Goal: Find specific page/section: Find specific page/section

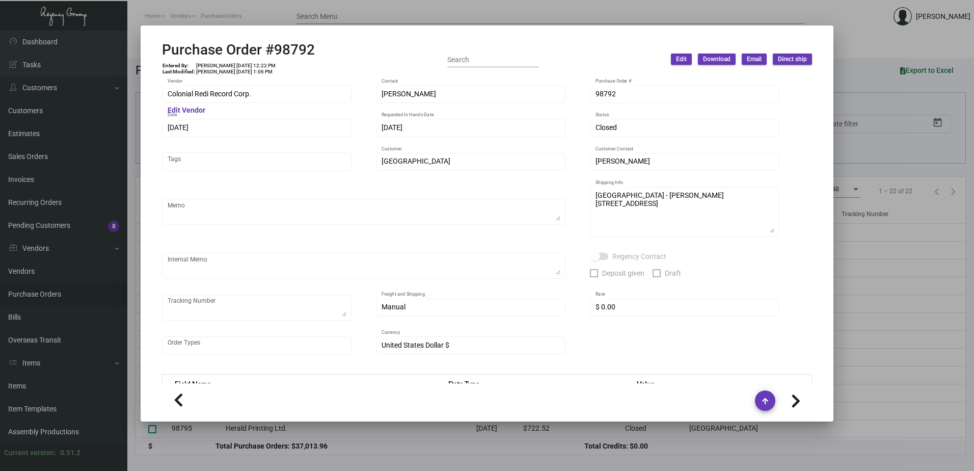
scroll to position [482, 0]
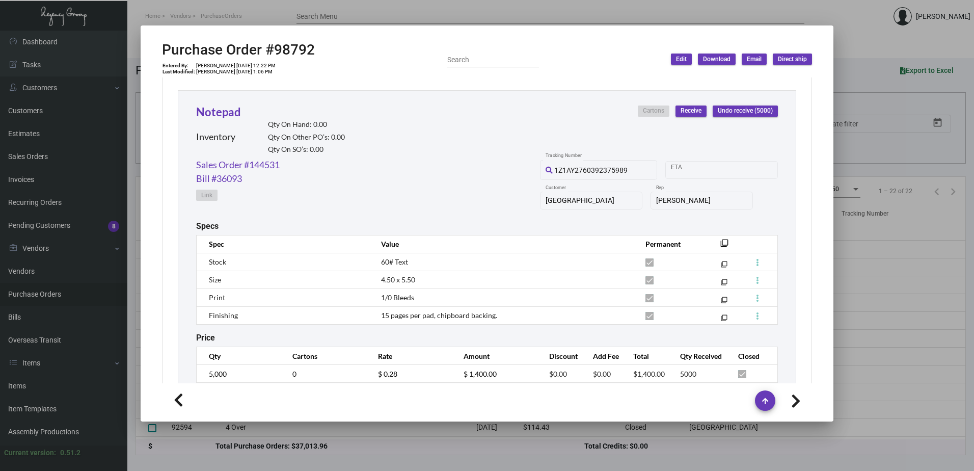
click at [470, 343] on div "Notepad Inventory Qty On Hand: 0.00 Qty On Other PO’s: 0.00 Qty On SO’s: 0.00 C…" at bounding box center [487, 243] width 618 height 306
drag, startPoint x: 411, startPoint y: 275, endPoint x: 375, endPoint y: 282, distance: 36.8
click at [375, 282] on td "4.50 x 5.50" at bounding box center [503, 279] width 264 height 18
click at [555, 292] on td "1/0 Bleeds" at bounding box center [503, 297] width 264 height 18
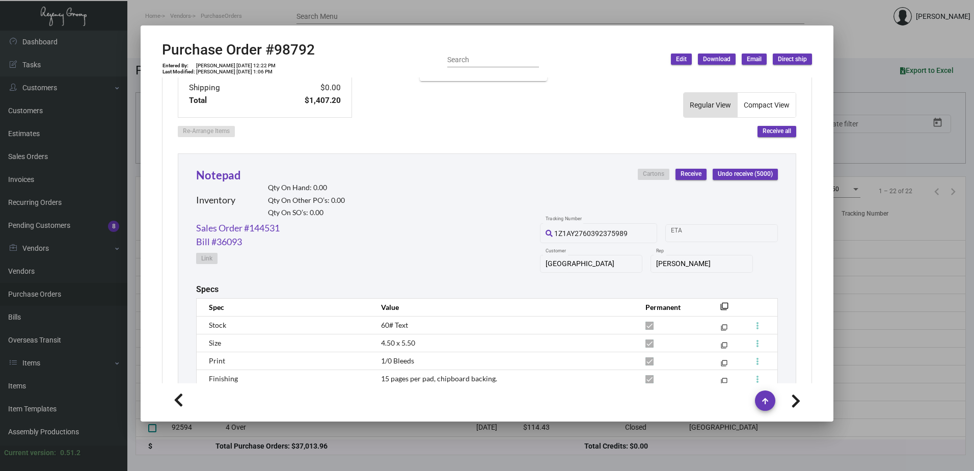
scroll to position [330, 0]
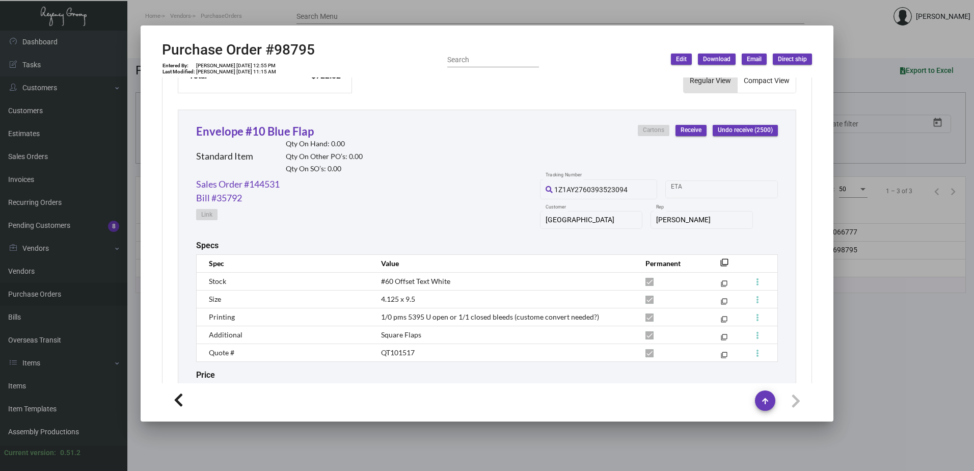
scroll to position [515, 0]
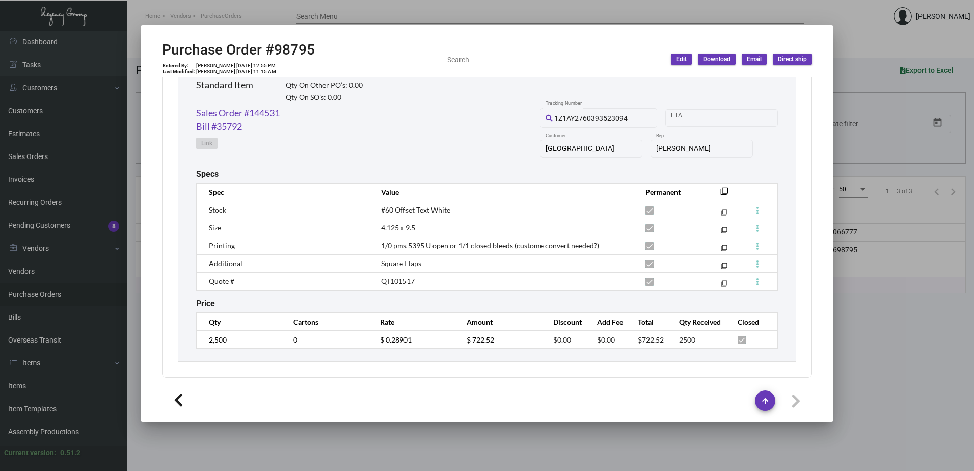
click at [319, 57] on div "Purchase Order #98795 Entered By: [PERSON_NAME] [DATE] 12:55 PM Last Modified: …" at bounding box center [487, 59] width 650 height 36
click at [235, 11] on div at bounding box center [487, 235] width 974 height 471
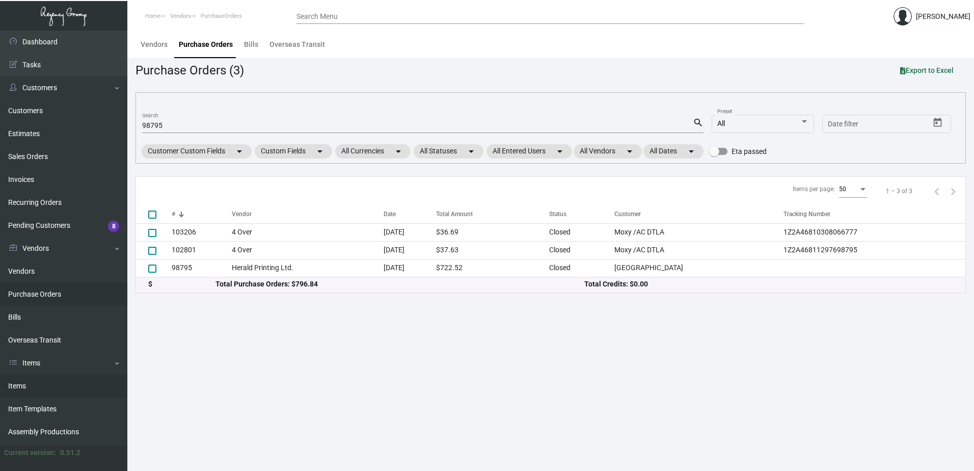
click at [30, 387] on link "Items" at bounding box center [63, 385] width 127 height 23
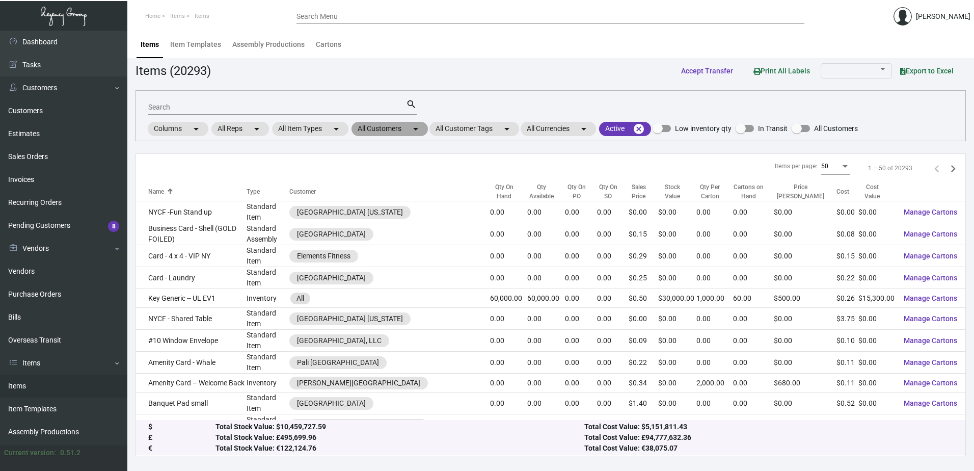
click at [376, 129] on mat-chip "All Customers arrow_drop_down" at bounding box center [389, 129] width 76 height 14
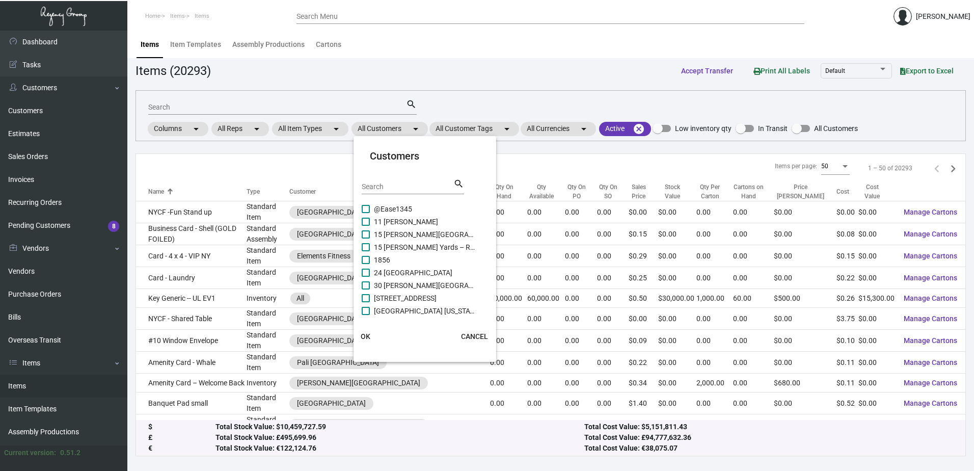
click at [385, 186] on input "Search" at bounding box center [408, 187] width 92 height 8
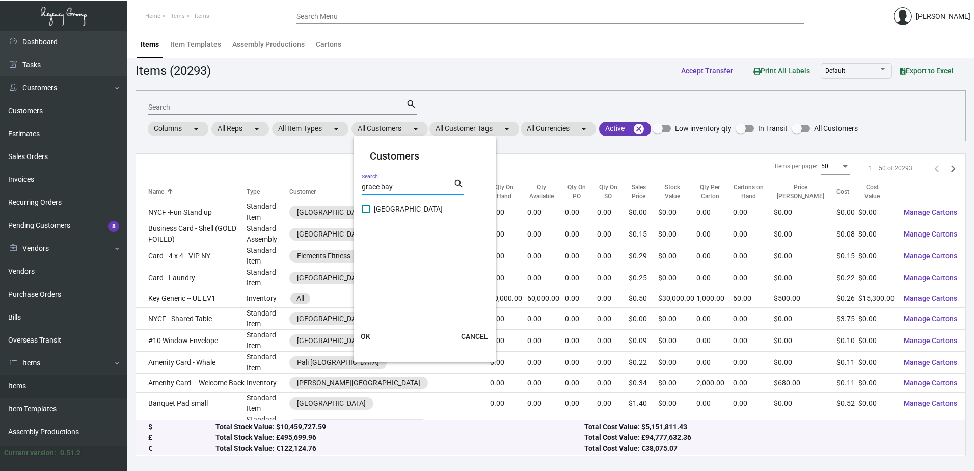
type input "grace bay"
click at [419, 207] on span "[GEOGRAPHIC_DATA]" at bounding box center [425, 209] width 102 height 12
click at [366, 213] on input "[GEOGRAPHIC_DATA]" at bounding box center [365, 213] width 1 height 1
checkbox input "true"
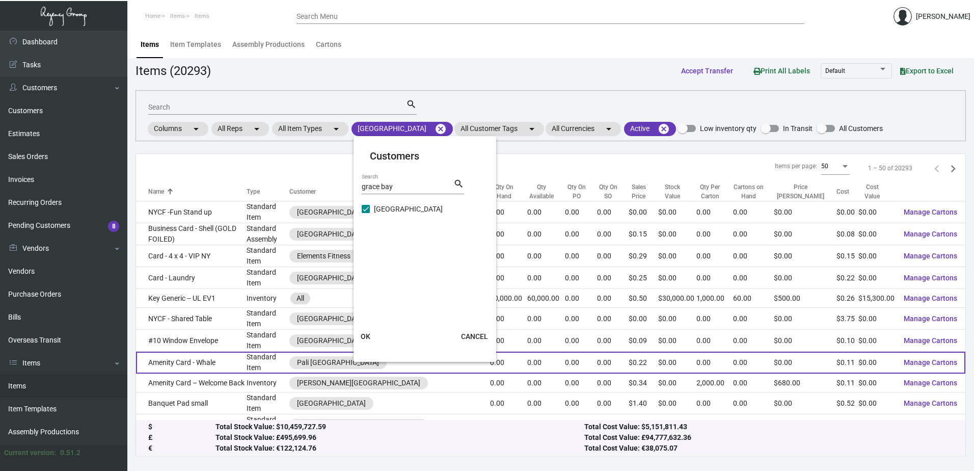
click at [371, 336] on button "OK" at bounding box center [365, 336] width 33 height 18
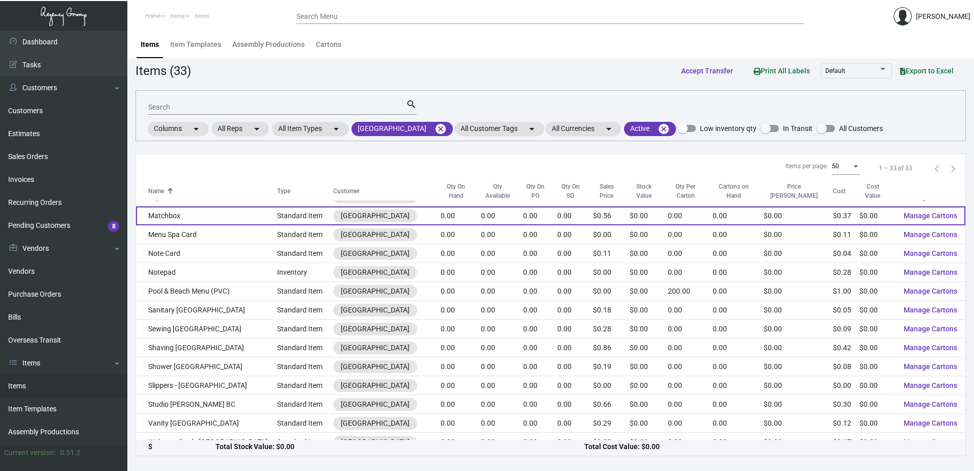
scroll to position [392, 0]
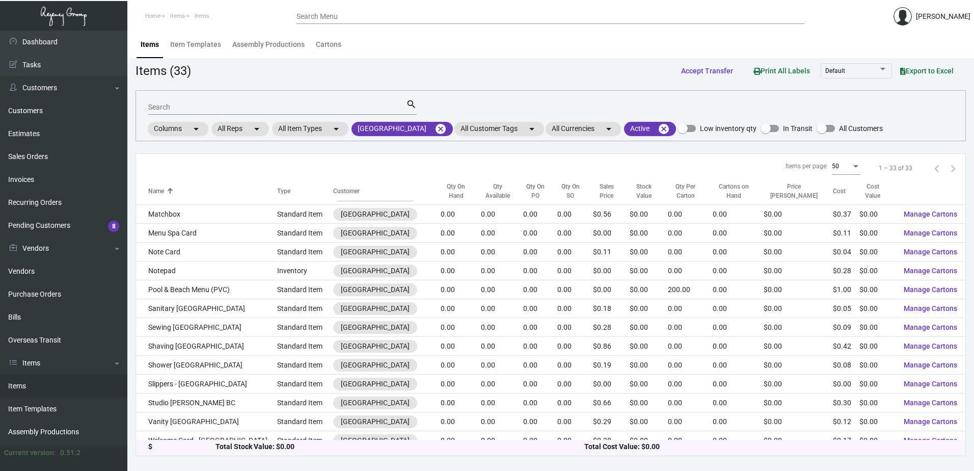
click at [579, 67] on div "Items (33) Accept Transfer Print All Labels Default Export to Excel" at bounding box center [550, 70] width 830 height 19
